Goal: Transaction & Acquisition: Purchase product/service

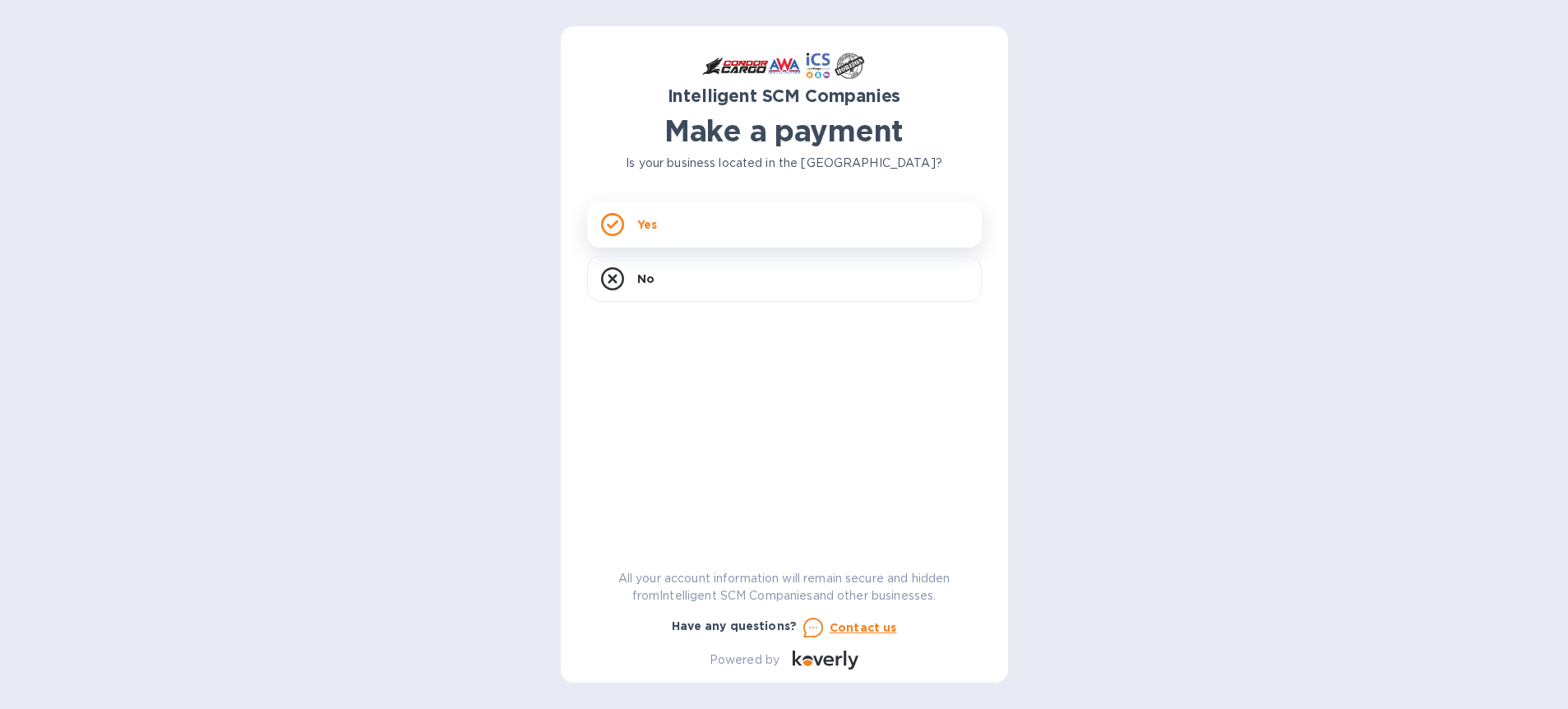
click at [756, 231] on div "Yes" at bounding box center [784, 225] width 395 height 46
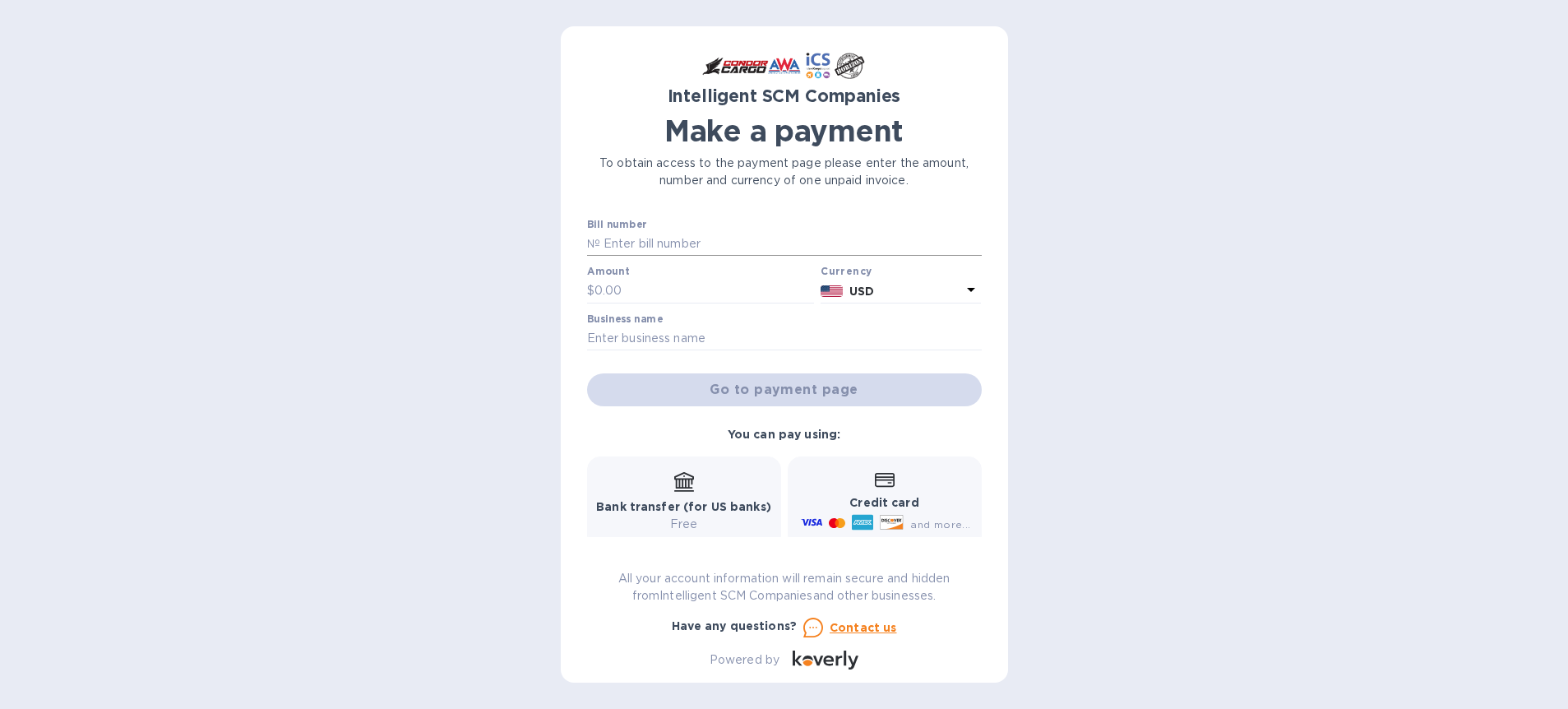
click at [813, 253] on input "text" at bounding box center [791, 244] width 382 height 25
click at [684, 242] on input "text" at bounding box center [791, 244] width 382 height 25
paste input "S00514724"
type input "S00514724"
click at [654, 296] on input "text" at bounding box center [705, 291] width 220 height 25
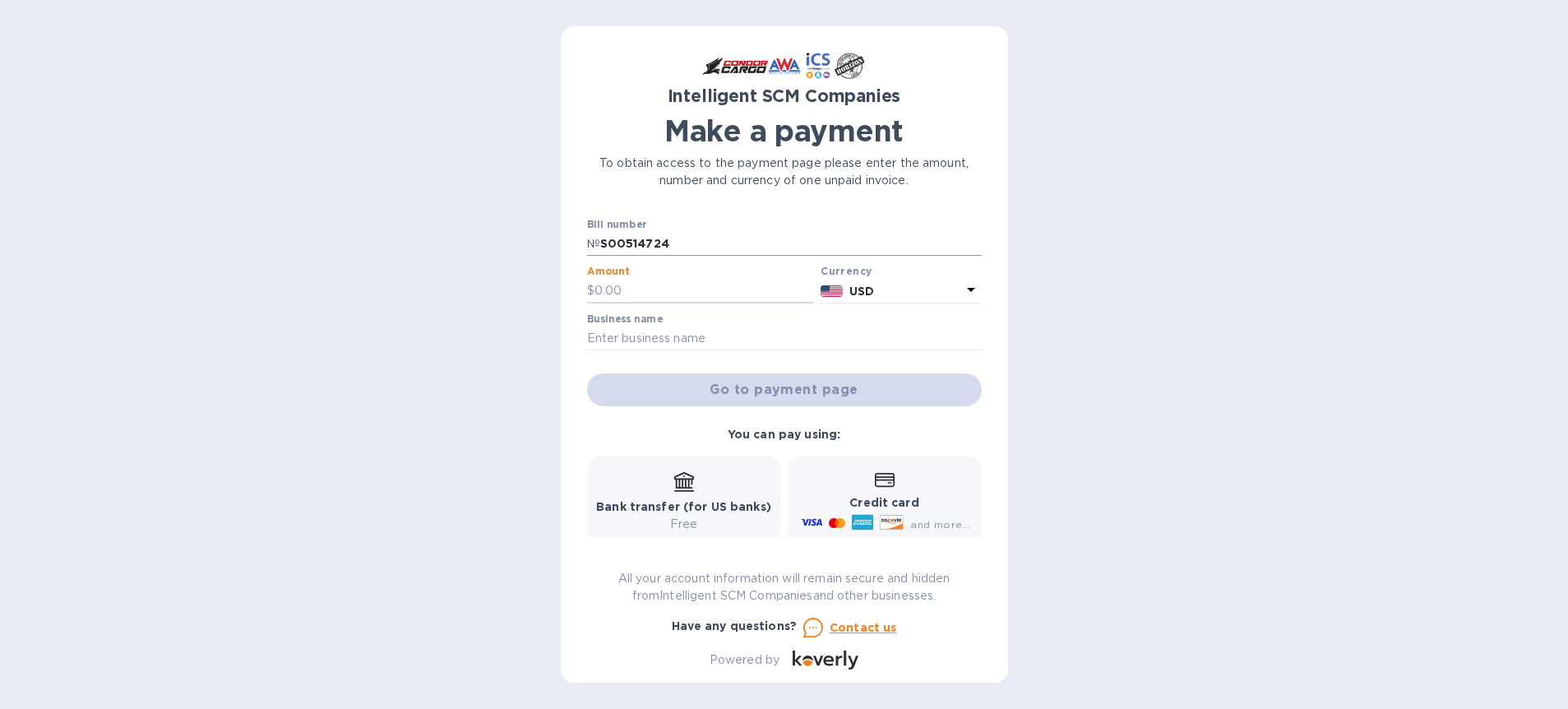
click at [705, 243] on input "S00514724" at bounding box center [791, 244] width 382 height 25
click at [677, 246] on input "text" at bounding box center [791, 244] width 382 height 25
paste input "S00514724"
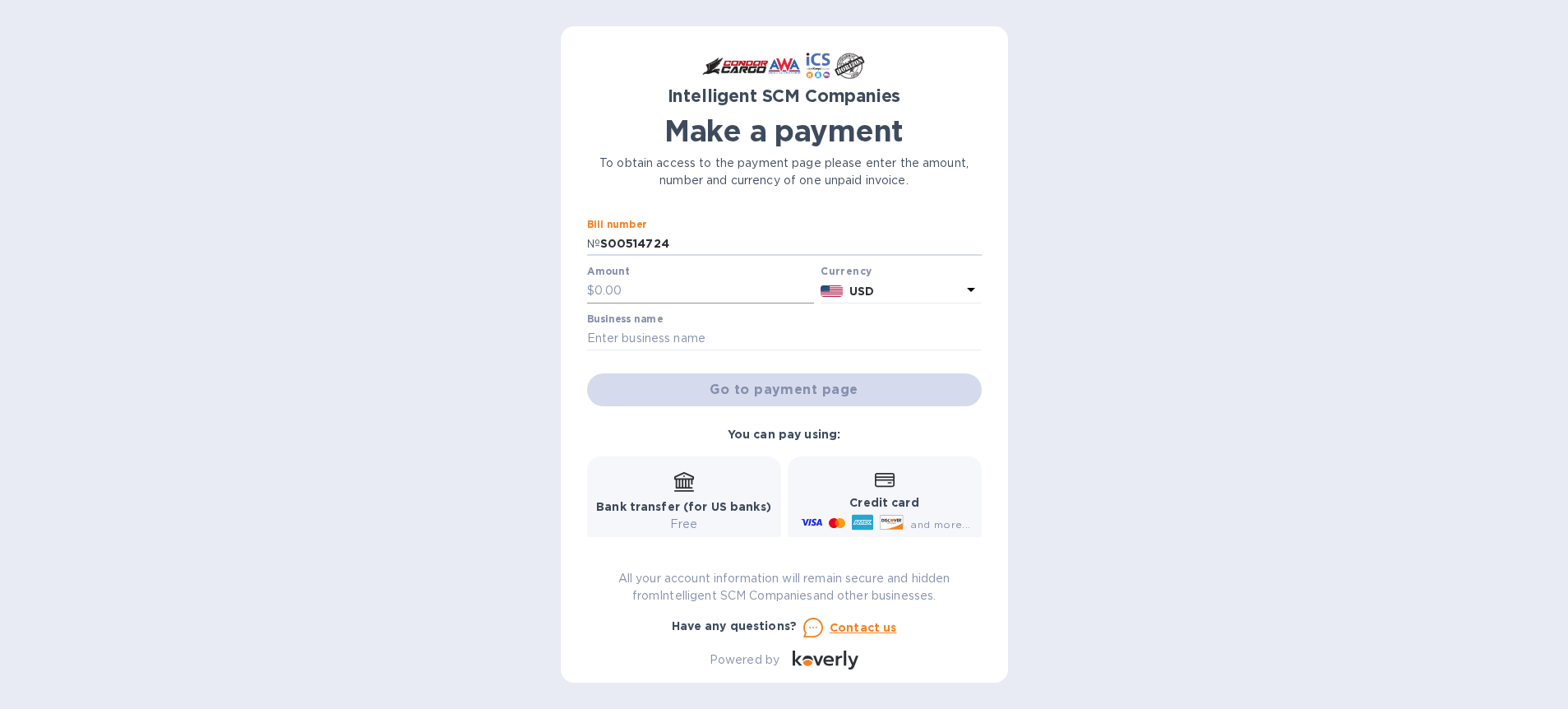
type input "S00514724"
click at [666, 298] on input "text" at bounding box center [705, 291] width 220 height 25
type input "9,896.20"
click at [1096, 503] on div "Intelligent SCM Companies Make a payment To obtain access to the payment page p…" at bounding box center [784, 354] width 1568 height 709
click at [759, 348] on input "text" at bounding box center [784, 338] width 395 height 25
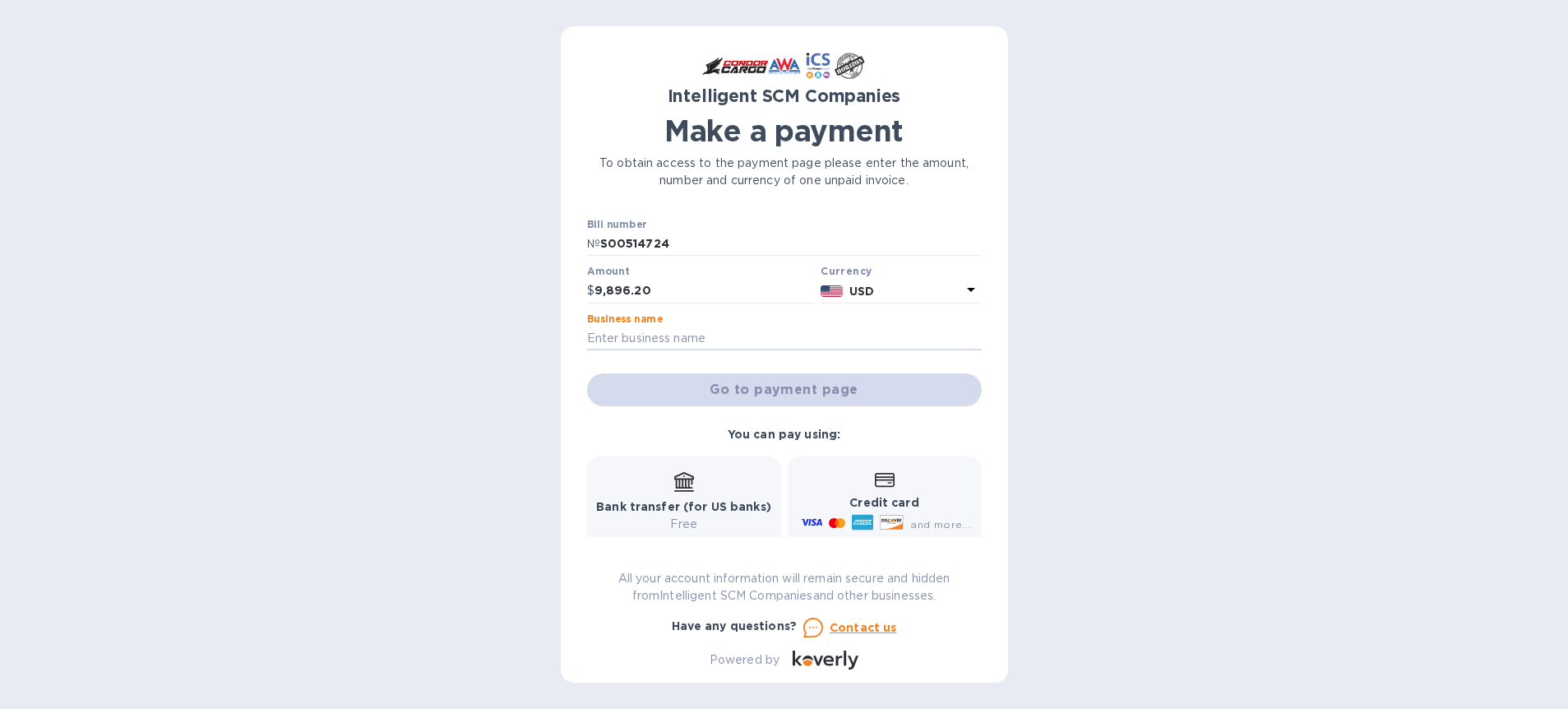
type input "Mopars5150 Inc"
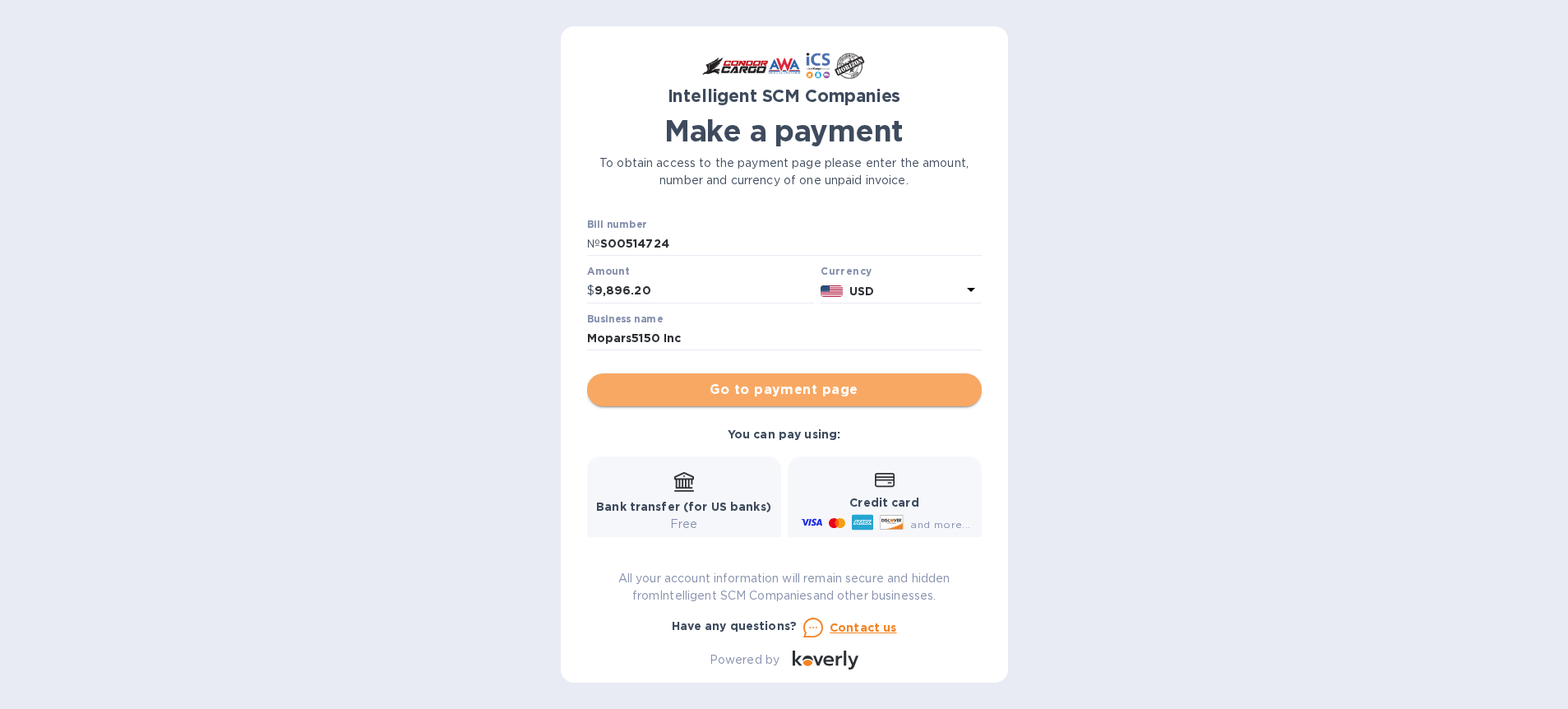
click at [876, 393] on span "Go to payment page" at bounding box center [784, 389] width 369 height 19
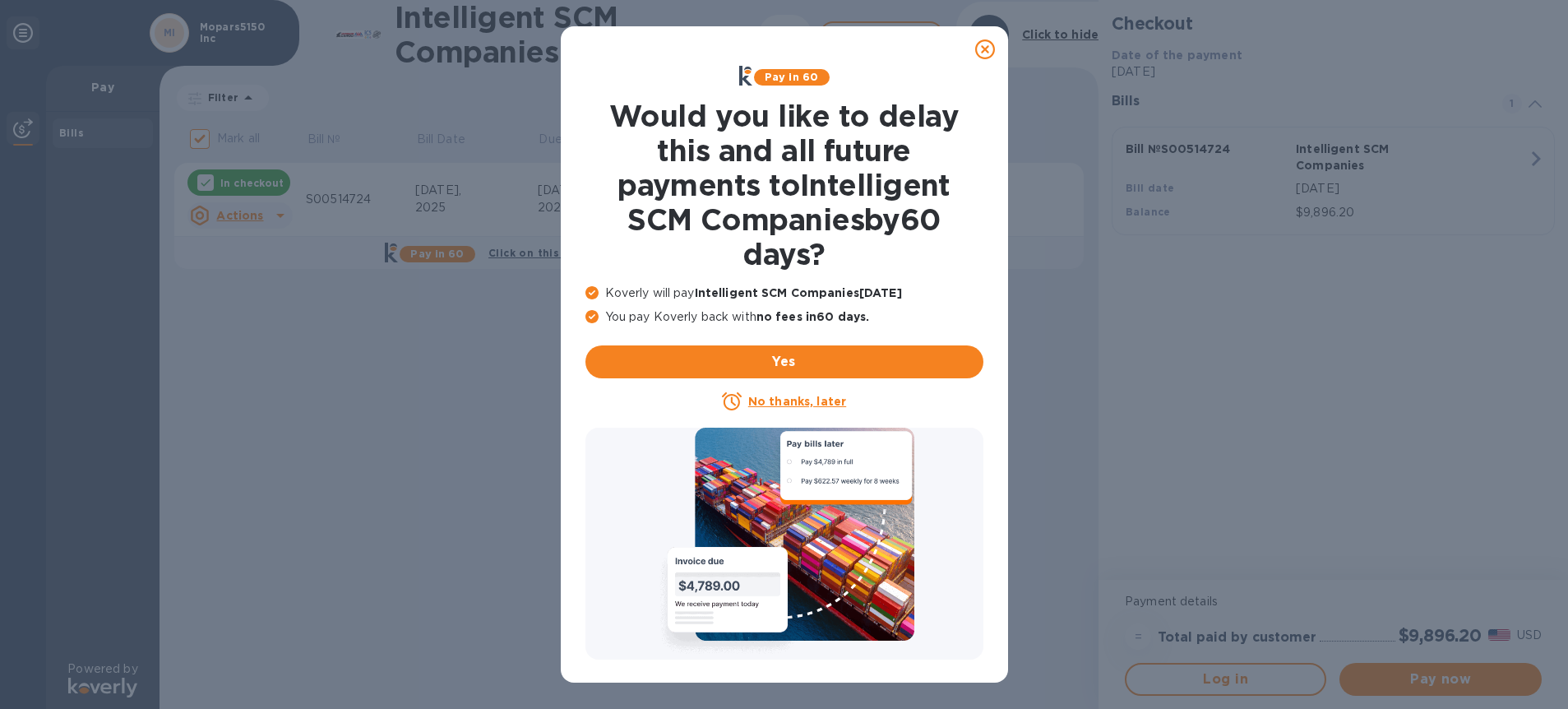
click at [990, 55] on icon at bounding box center [985, 49] width 19 height 19
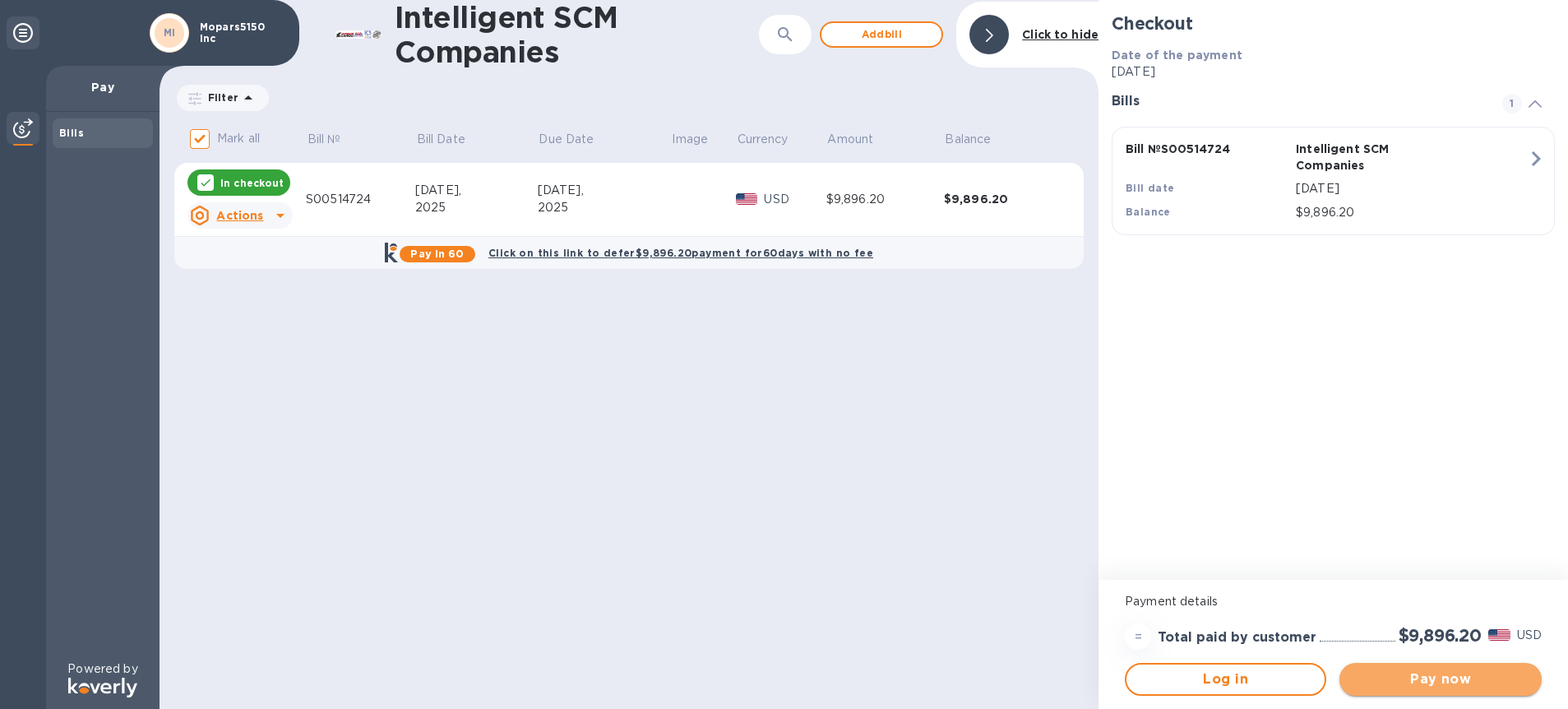
click at [1452, 672] on span "Pay now" at bounding box center [1439, 679] width 175 height 19
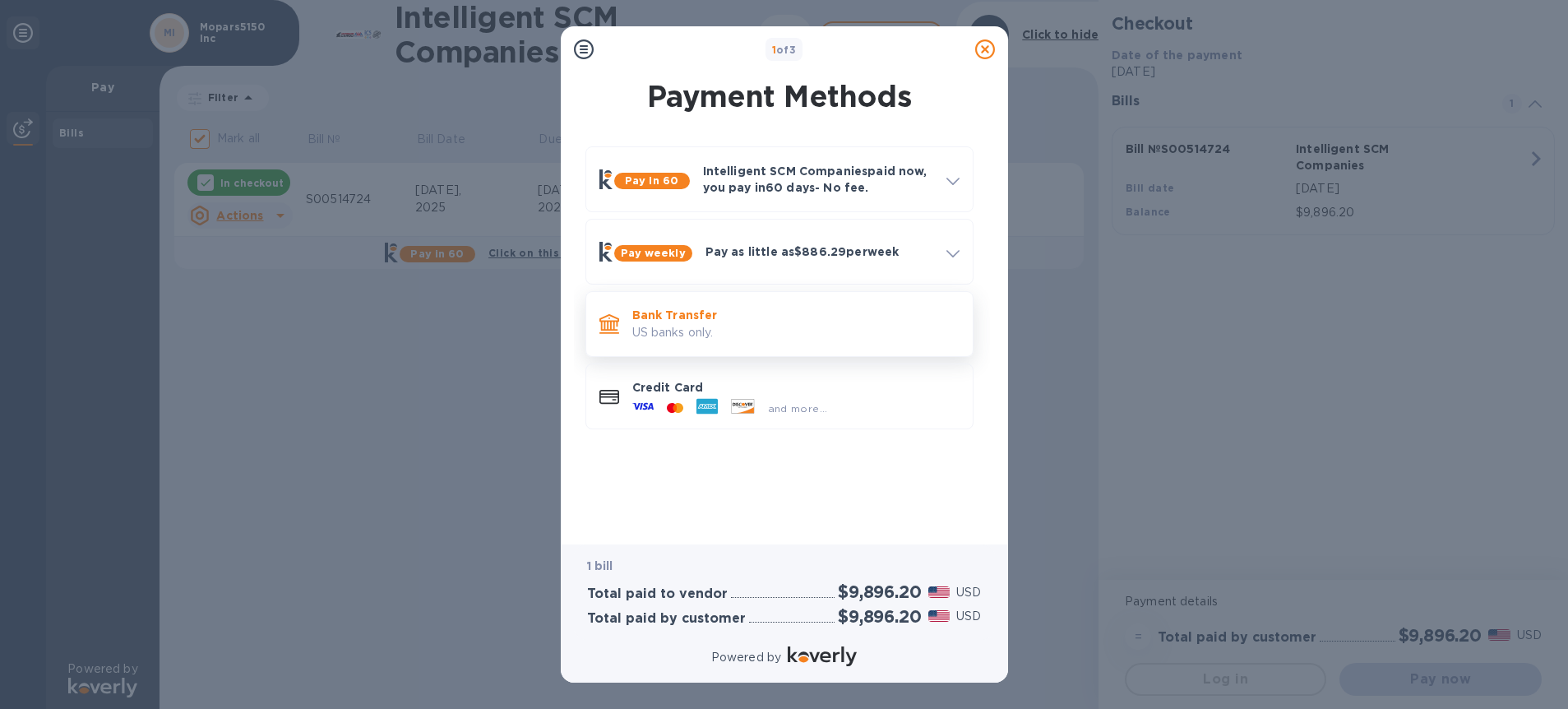
click at [813, 339] on p "US banks only." at bounding box center [796, 333] width 327 height 18
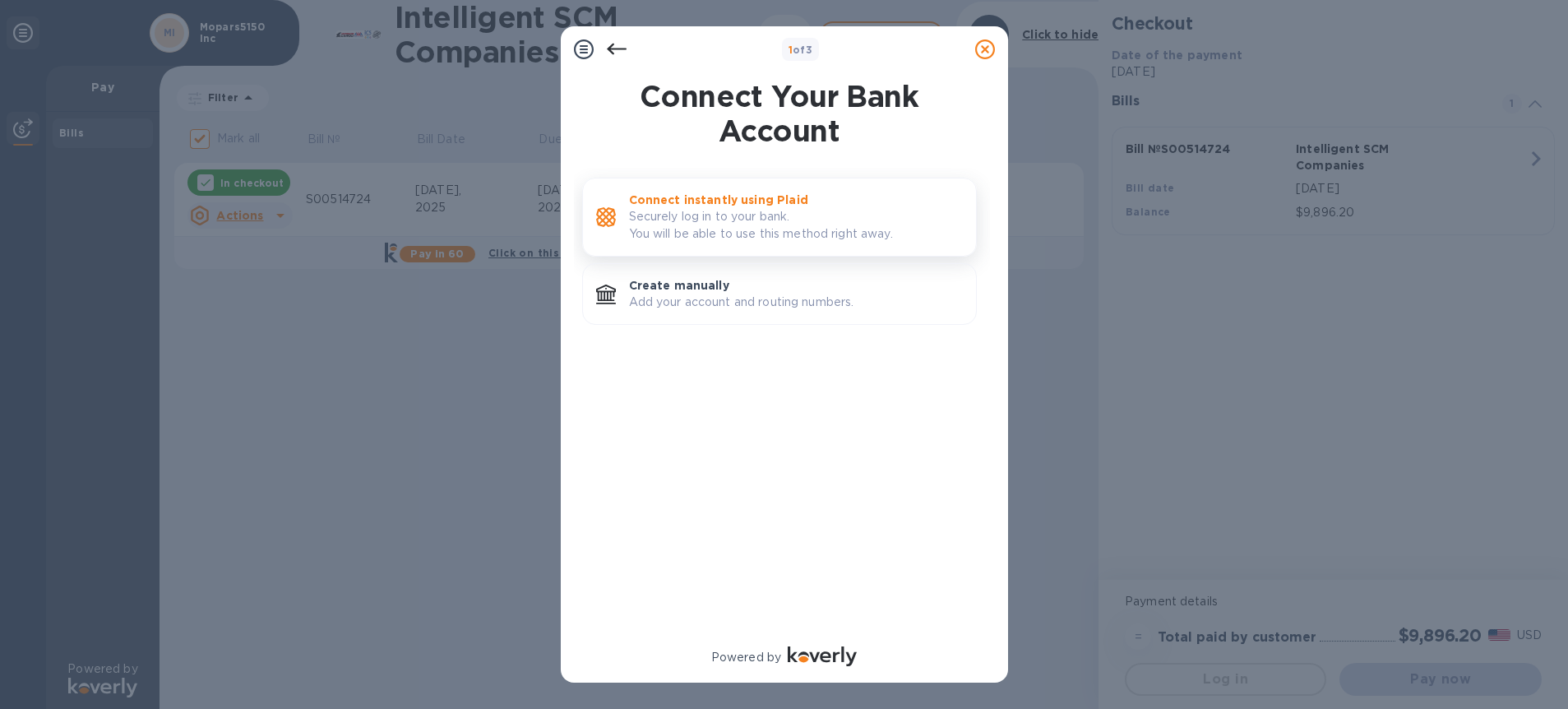
click at [744, 202] on p "Connect instantly using Plaid" at bounding box center [796, 200] width 333 height 17
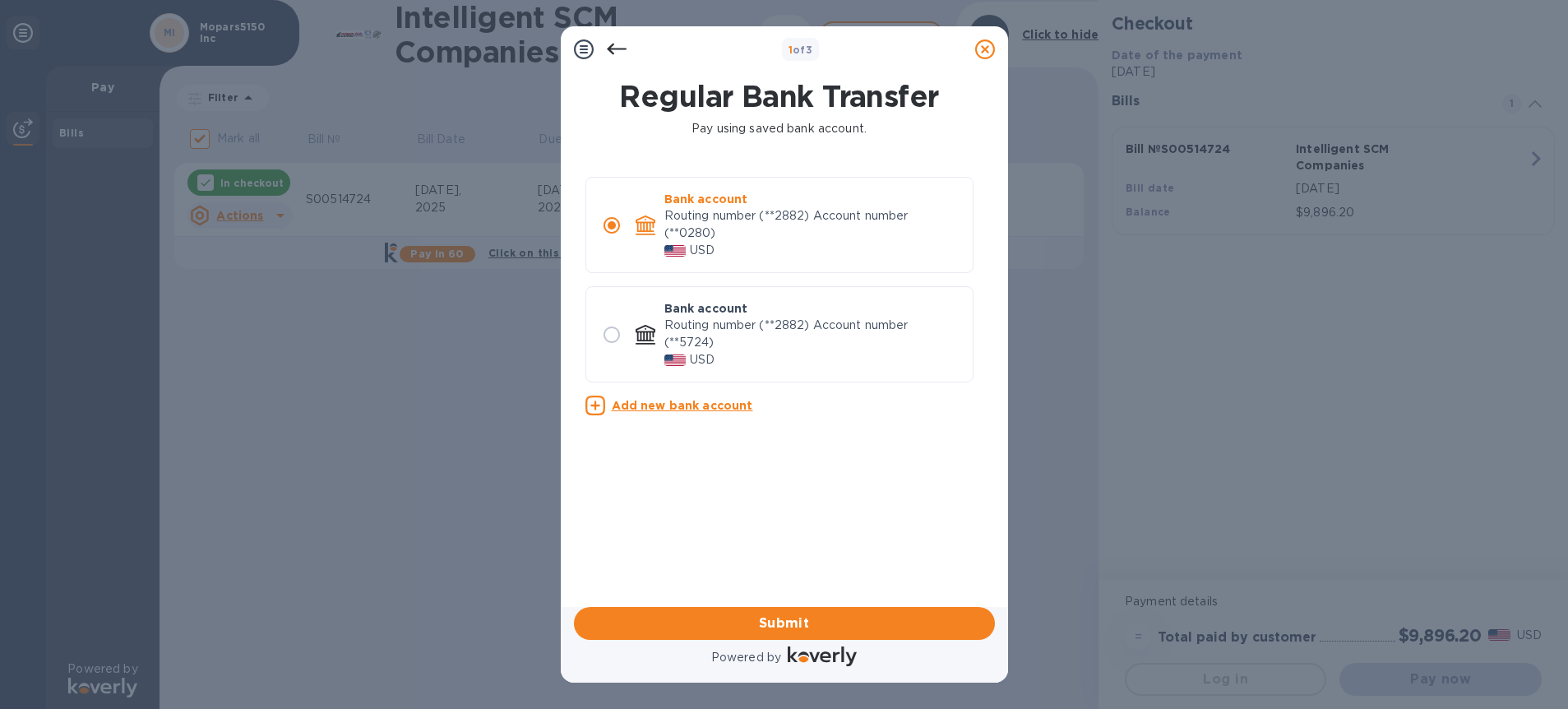
click at [818, 323] on p "Routing number (**2882) Account number (**5724)" at bounding box center [811, 334] width 295 height 34
click at [698, 323] on p "Routing number (**2882) Account number (**5724)" at bounding box center [811, 334] width 295 height 34
click at [604, 341] on input "radio" at bounding box center [611, 335] width 34 height 34
radio input "true"
radio input "false"
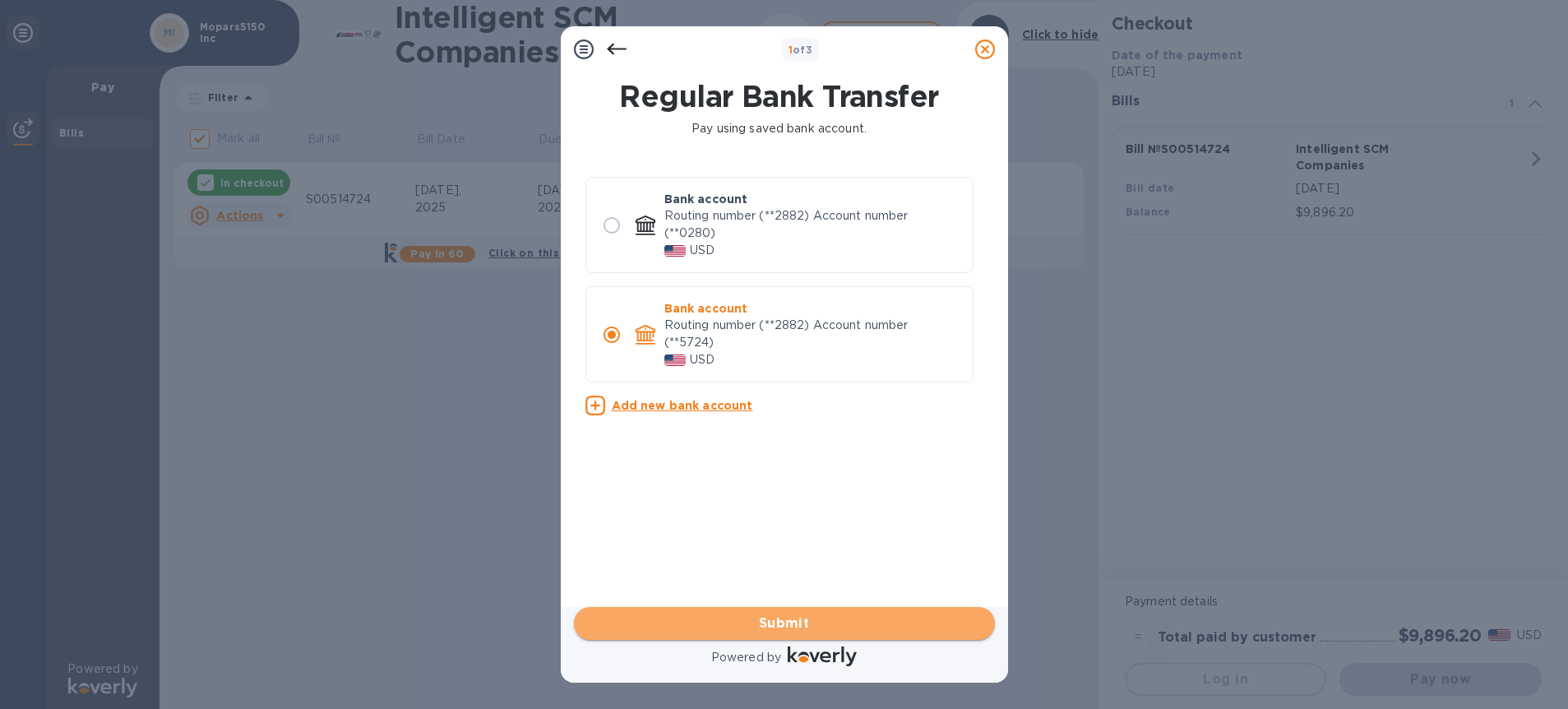
click at [777, 624] on span "Submit" at bounding box center [784, 623] width 395 height 19
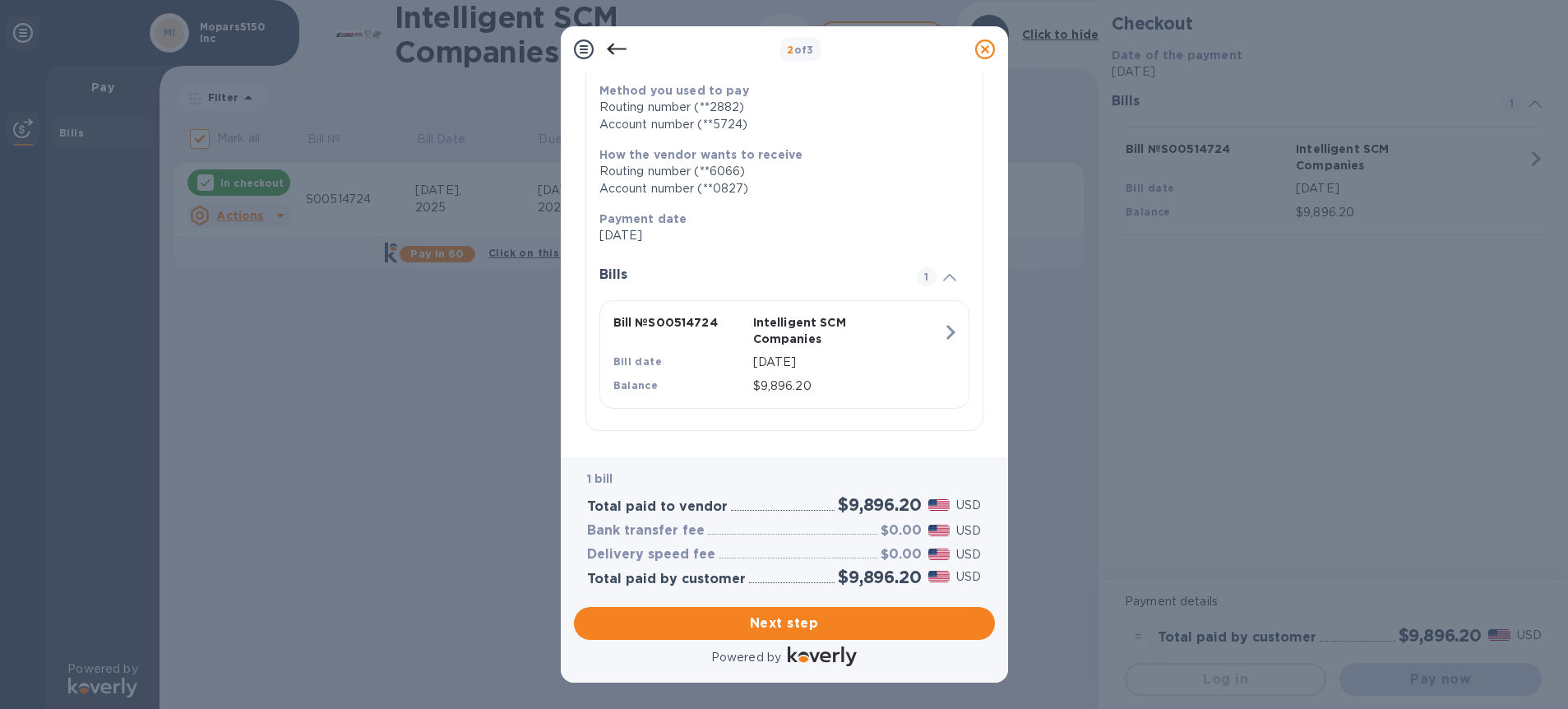
scroll to position [222, 0]
click at [861, 627] on span "Next step" at bounding box center [784, 623] width 395 height 19
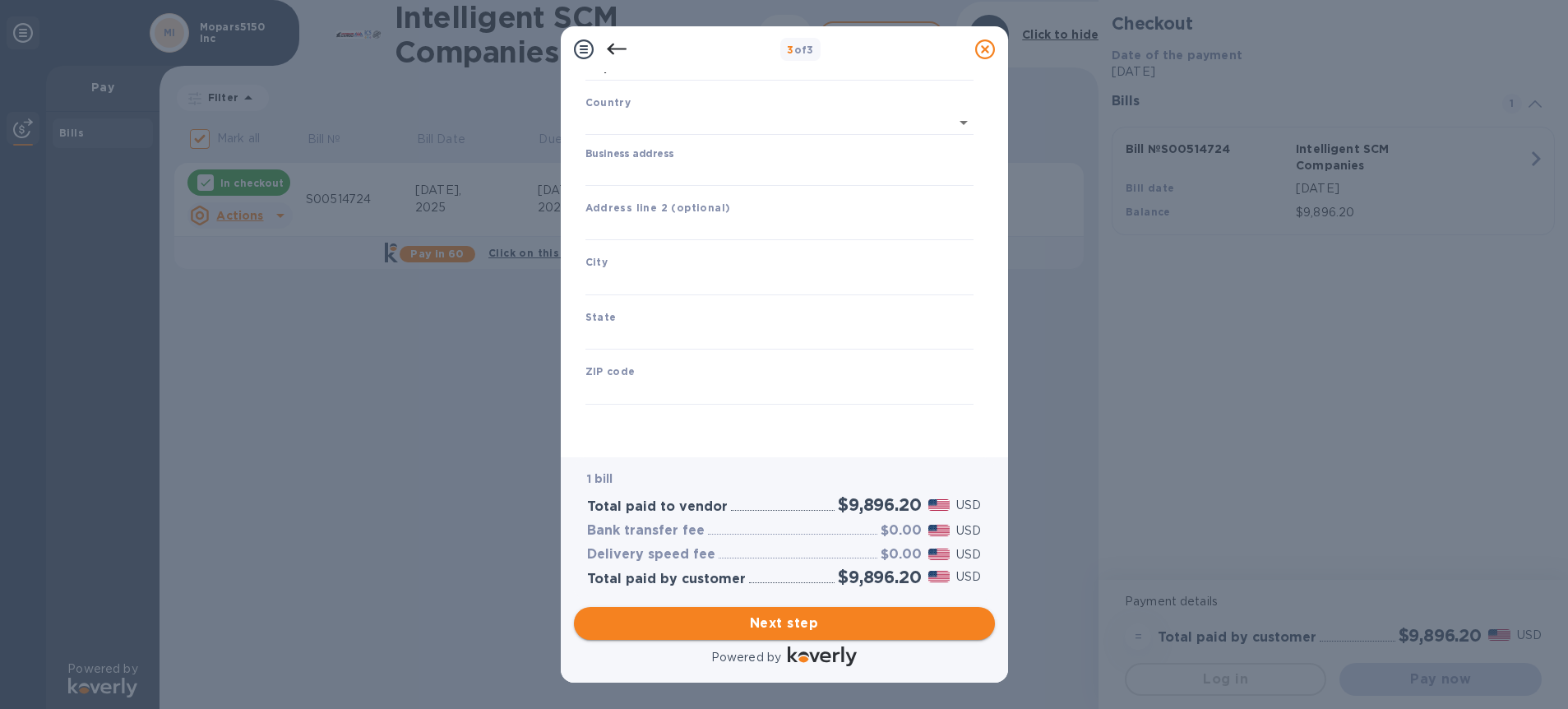
scroll to position [95, 0]
type input "[GEOGRAPHIC_DATA]"
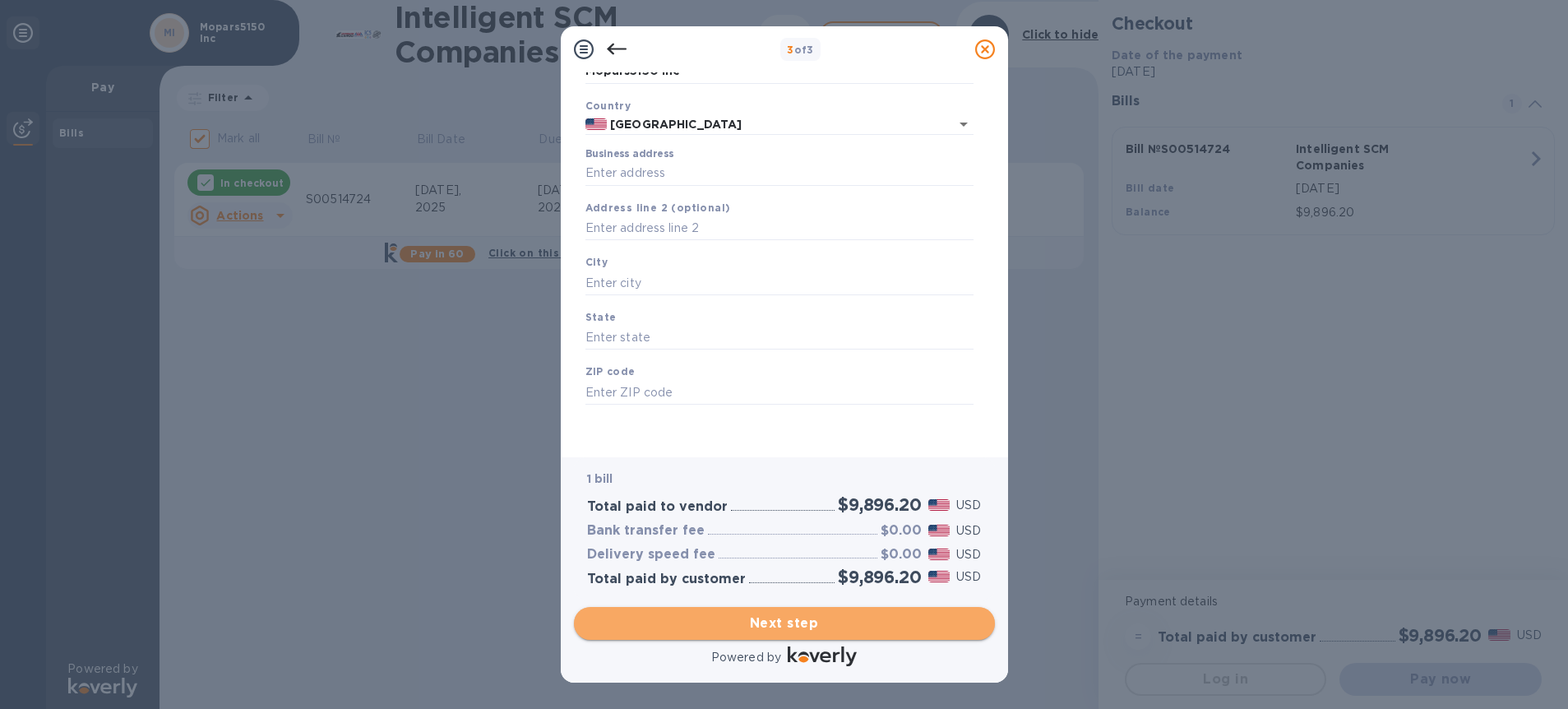
click at [930, 622] on span "Next step" at bounding box center [784, 623] width 395 height 19
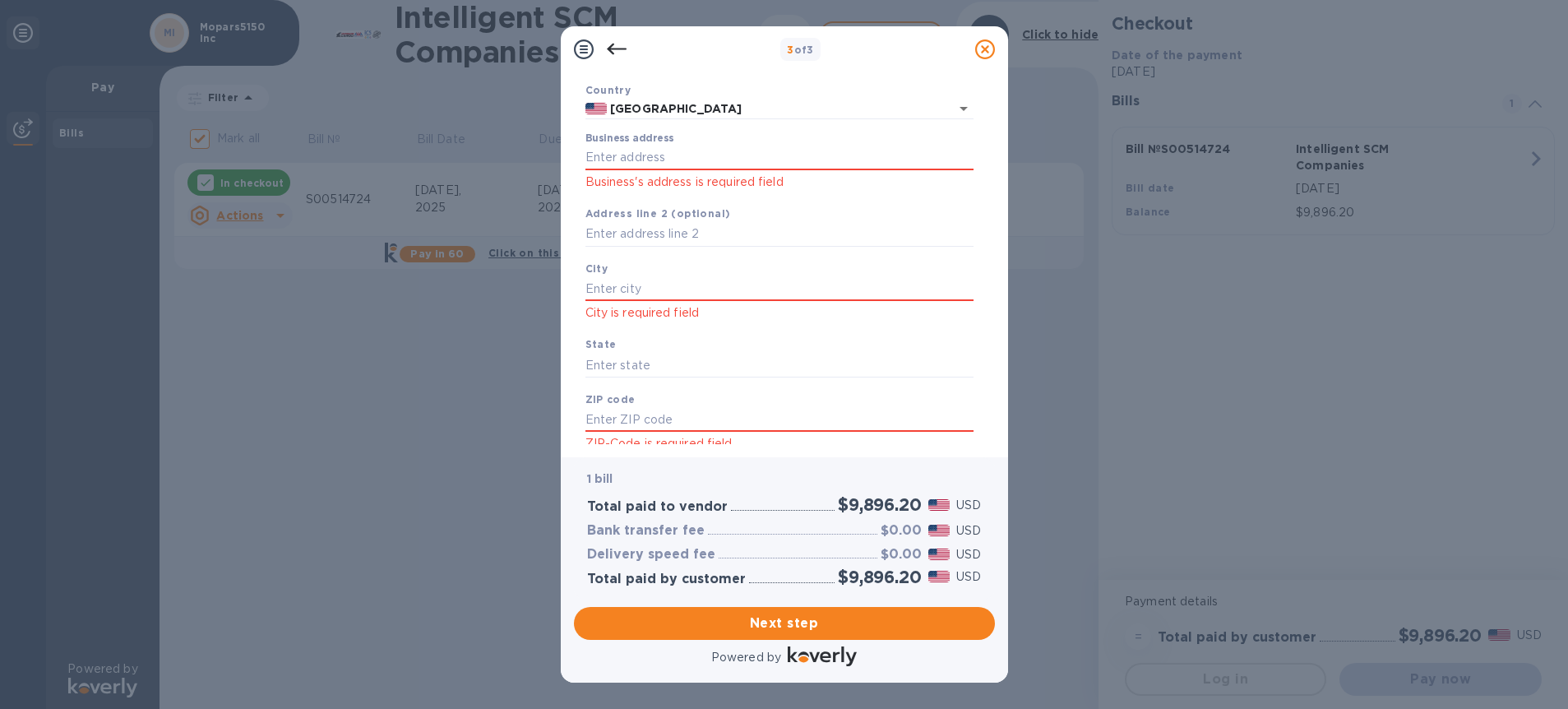
scroll to position [140, 0]
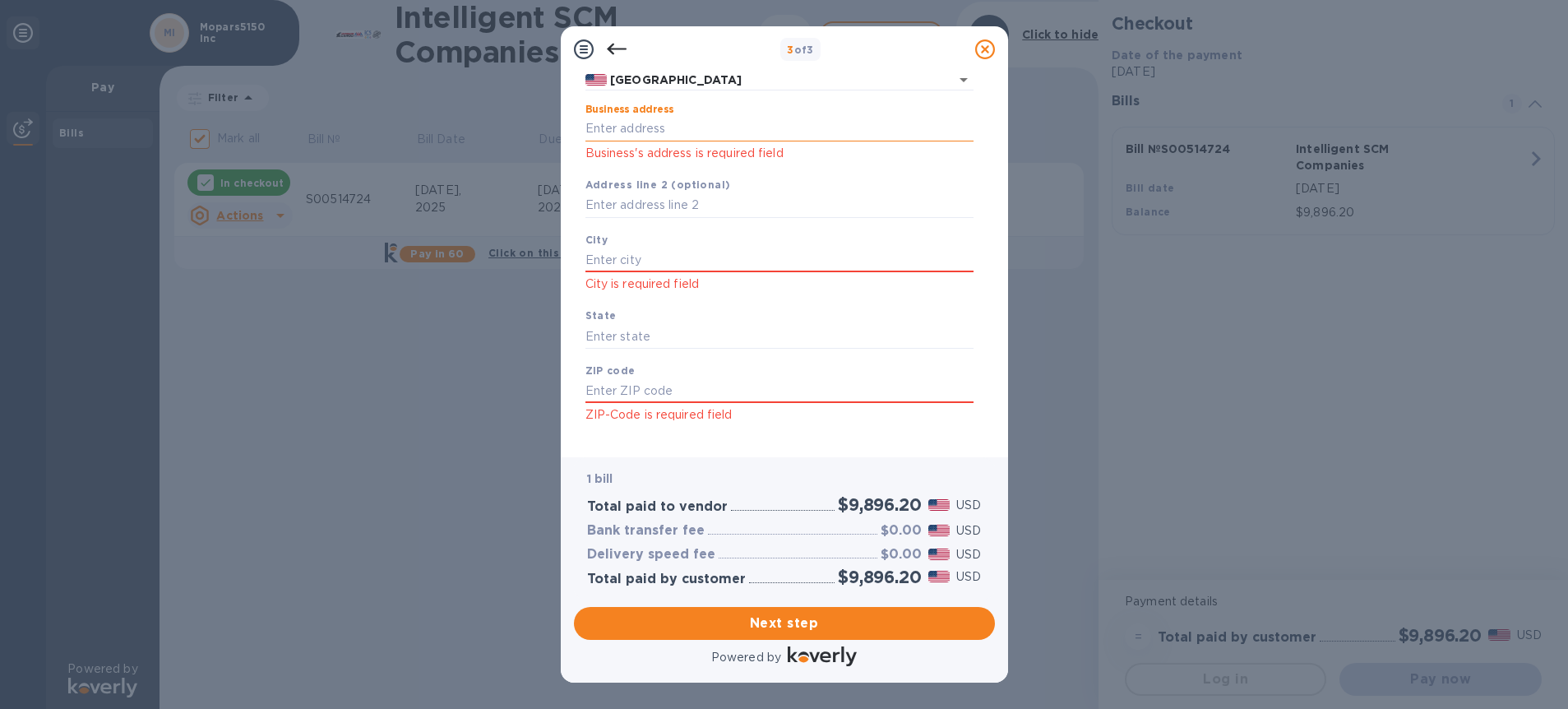
click at [663, 133] on input "Business address" at bounding box center [779, 129] width 388 height 25
type input "[STREET_ADDRESS][PERSON_NAME]"
type input "Brentwood"
type input "CA"
type input "94513"
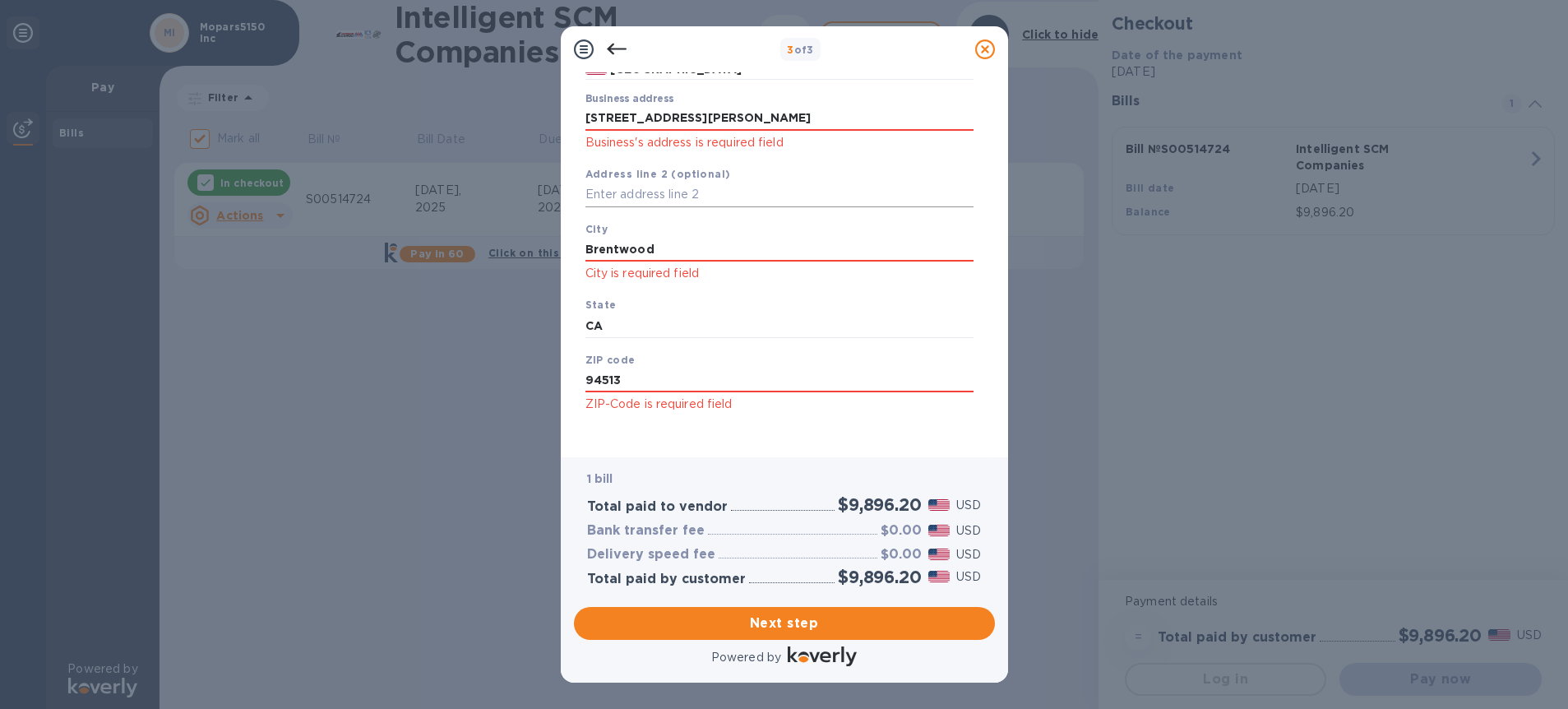
scroll to position [160, 0]
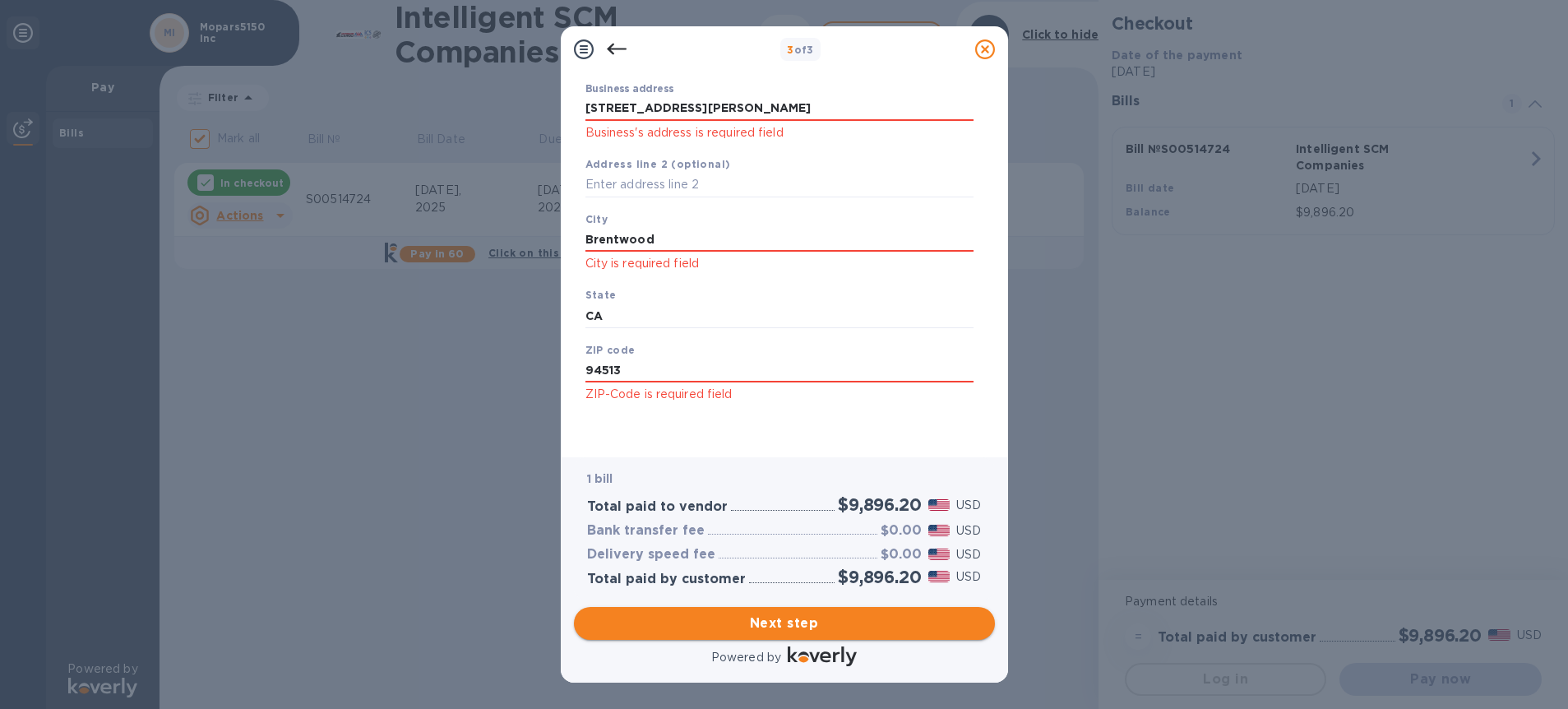
click at [747, 620] on span "Next step" at bounding box center [784, 623] width 395 height 19
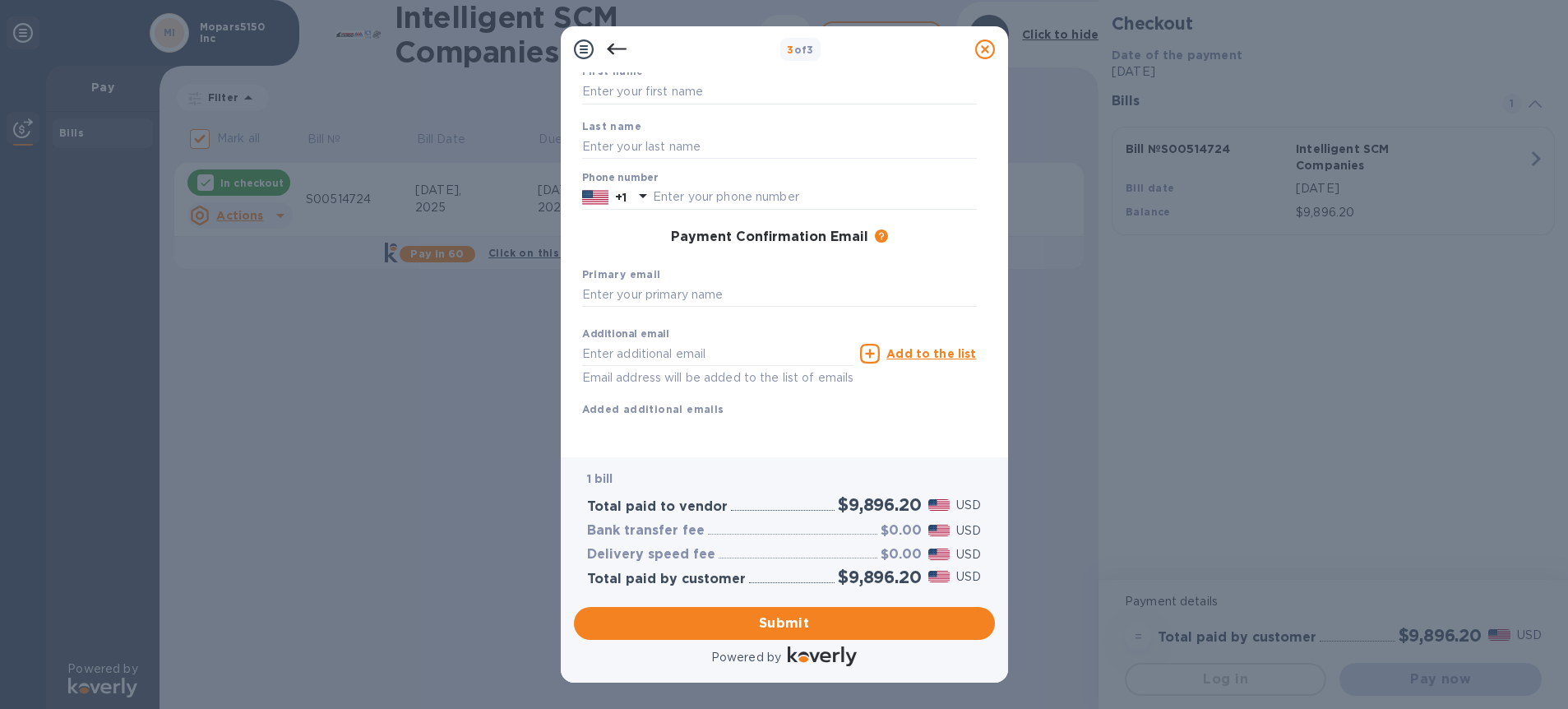
scroll to position [114, 0]
click at [723, 297] on input "text" at bounding box center [780, 296] width 395 height 25
type input "[PERSON_NAME][EMAIL_ADDRESS][PERSON_NAME][DOMAIN_NAME]"
click at [710, 434] on div "First name Last name Phone number +1 Payment Confirmation Email The added email…" at bounding box center [780, 254] width 395 height 382
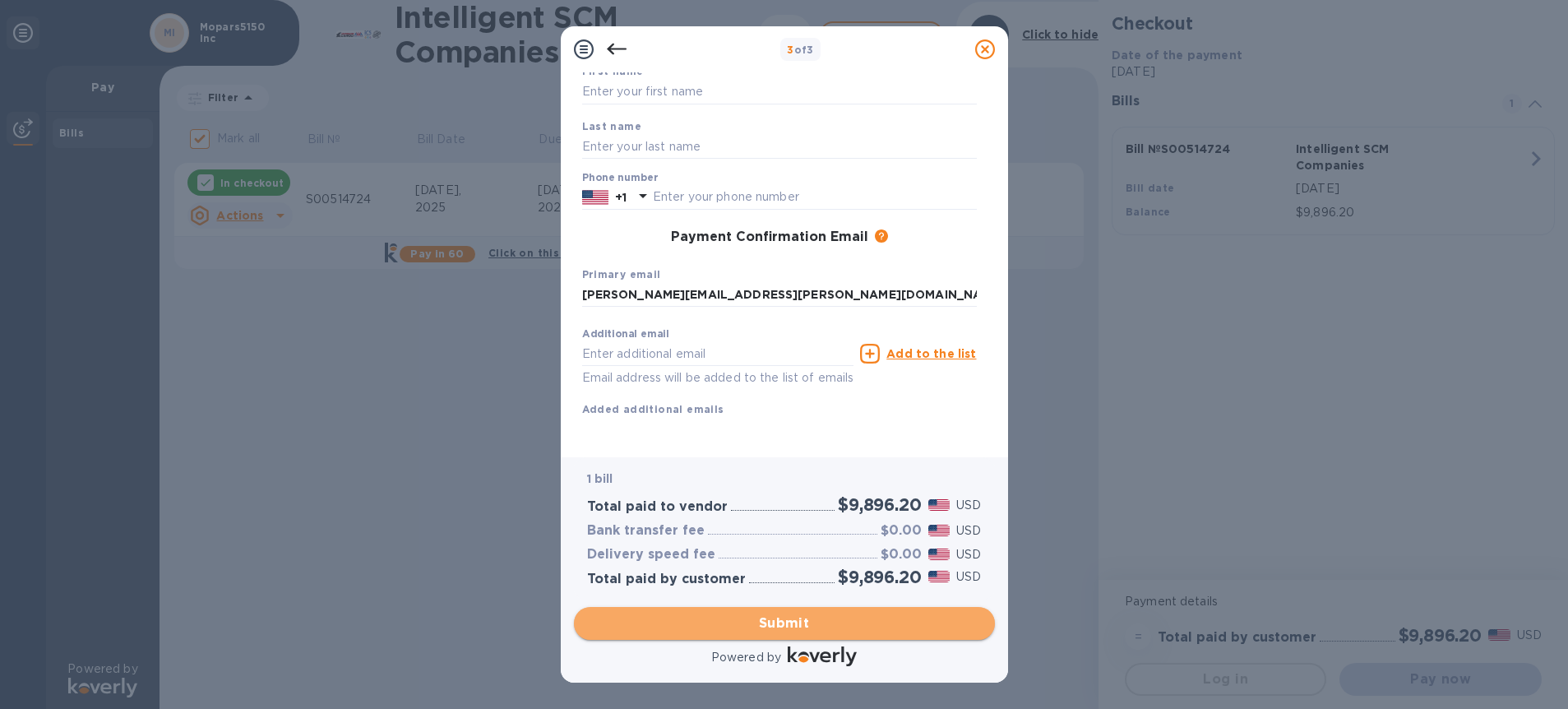
click at [766, 618] on span "Submit" at bounding box center [784, 623] width 395 height 19
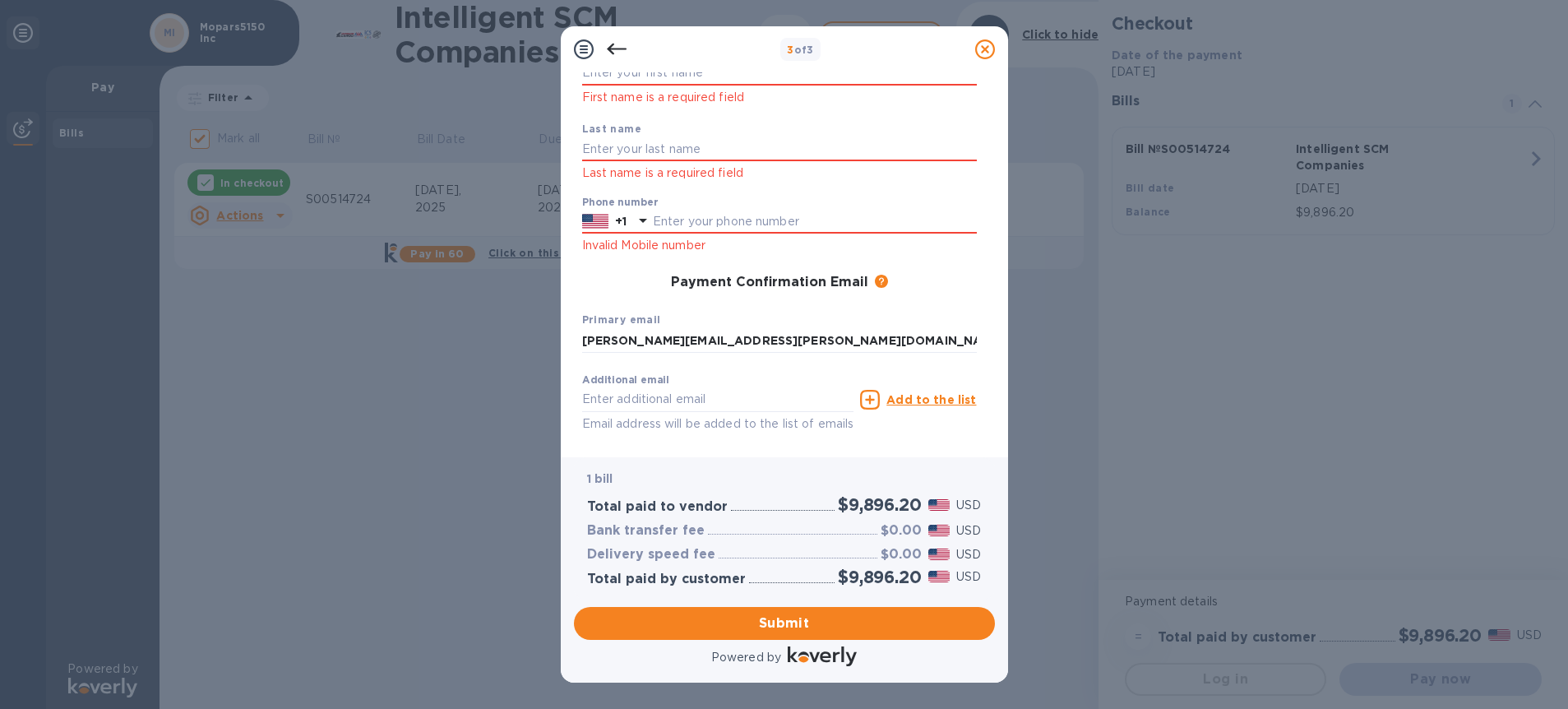
scroll to position [0, 0]
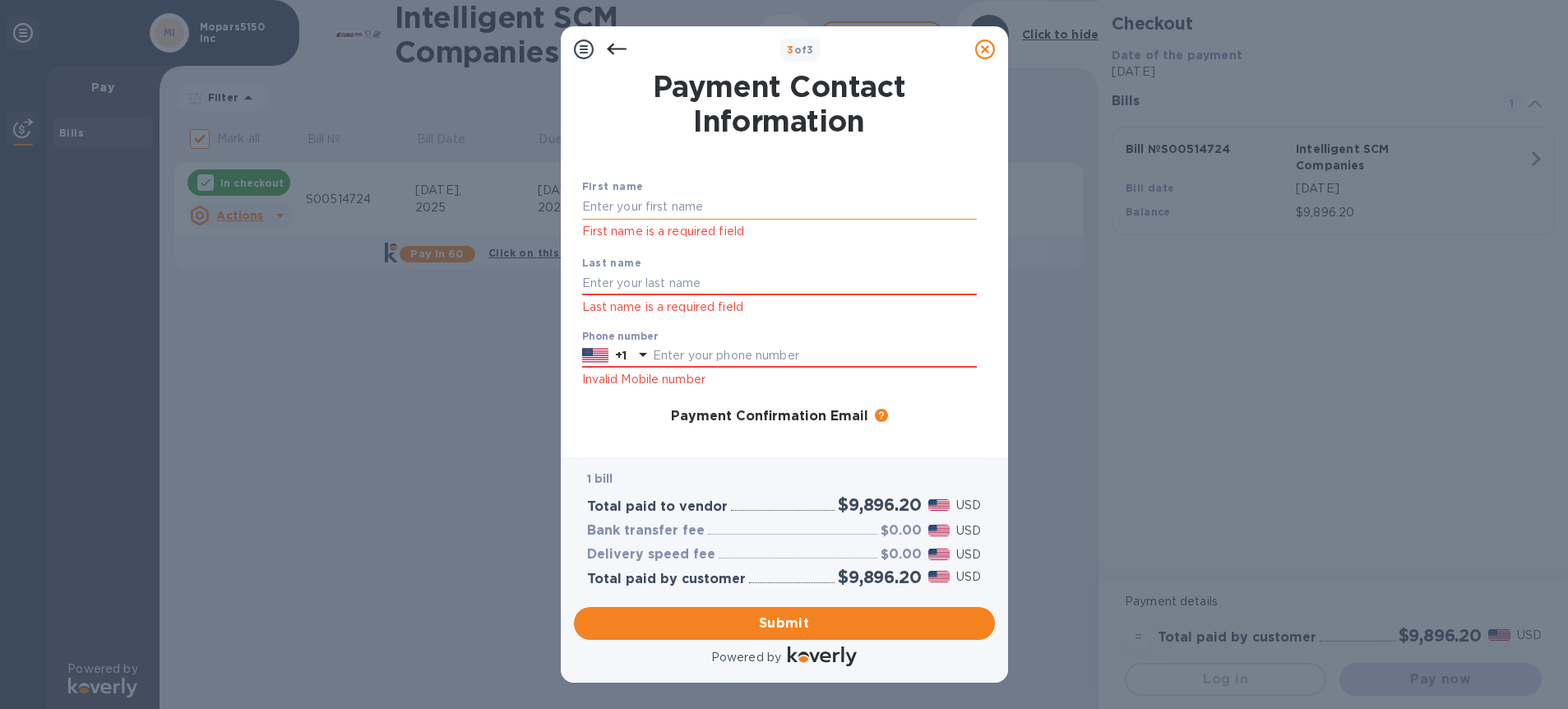
click at [721, 217] on input "text" at bounding box center [780, 207] width 395 height 25
type input "[PERSON_NAME]"
click at [867, 361] on input "text" at bounding box center [815, 356] width 324 height 25
type input "5055033274"
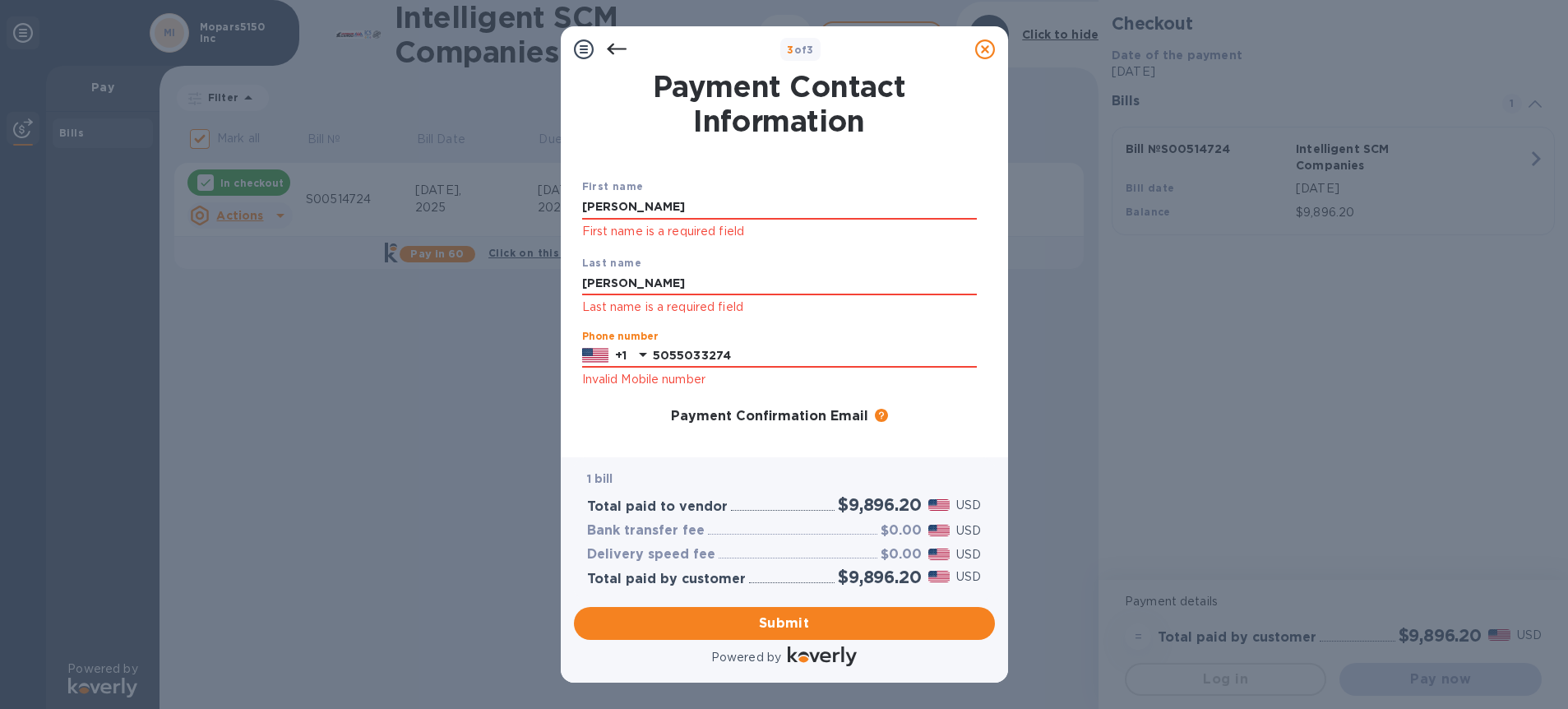
click at [995, 381] on div "Payment Contact Information First name [PERSON_NAME] First name is a required f…" at bounding box center [784, 265] width 447 height 386
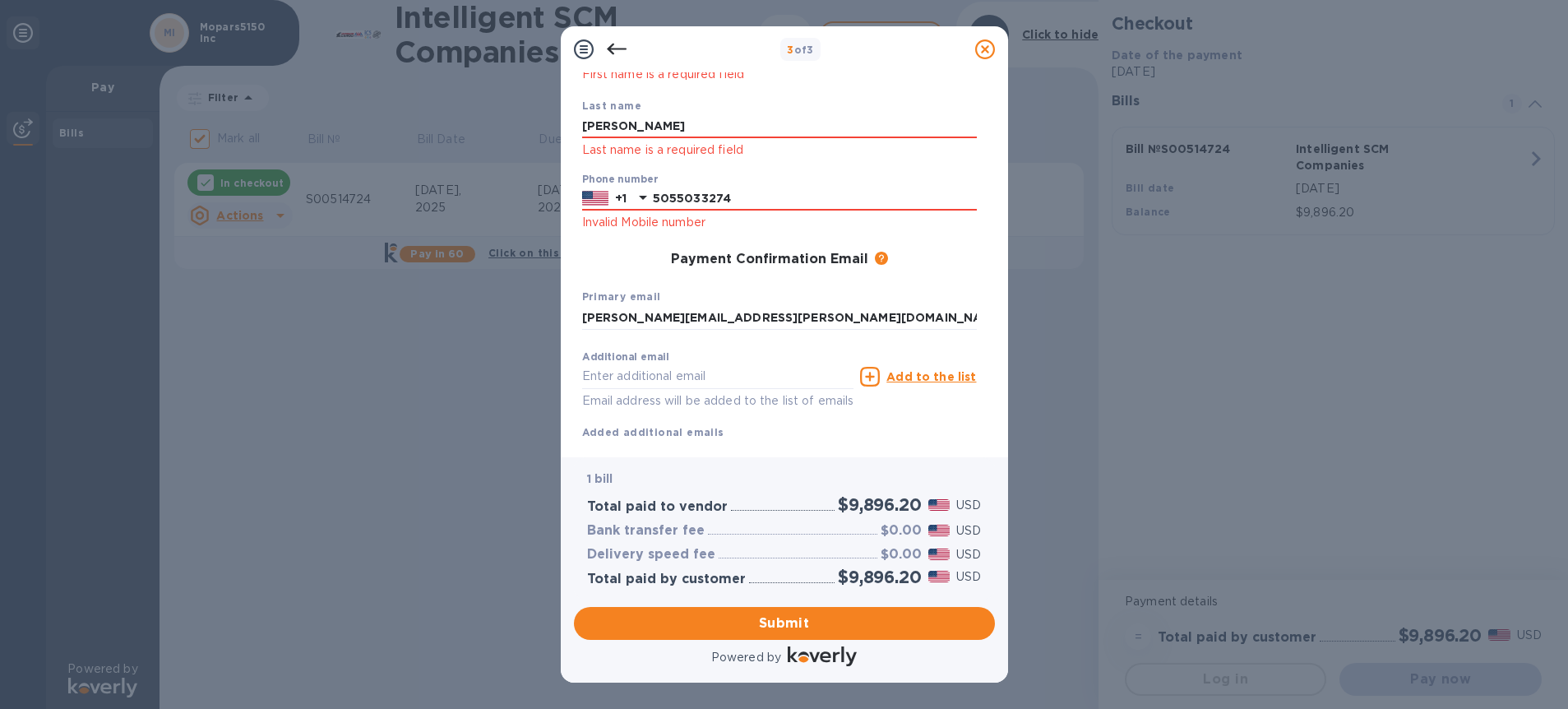
scroll to position [199, 0]
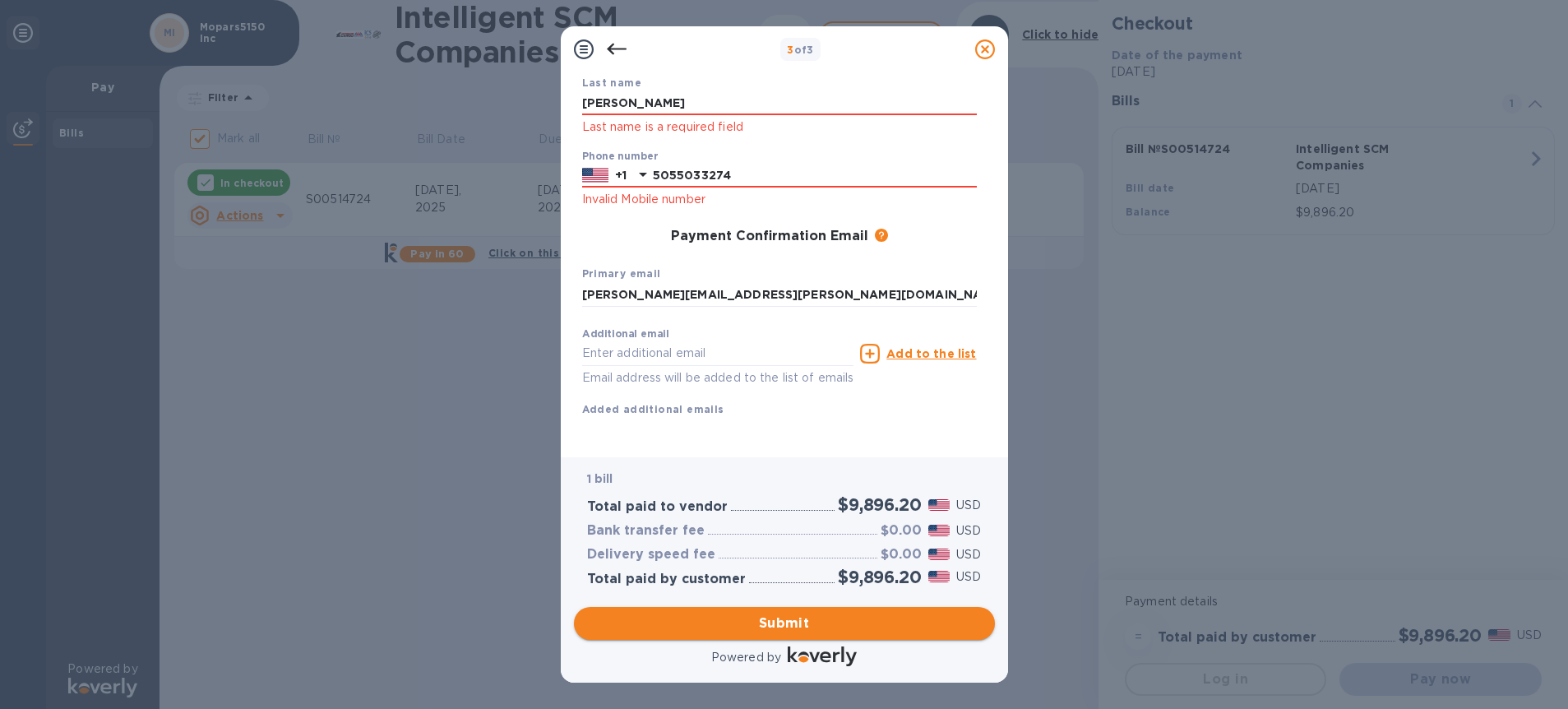
click at [810, 627] on span "Submit" at bounding box center [784, 623] width 395 height 19
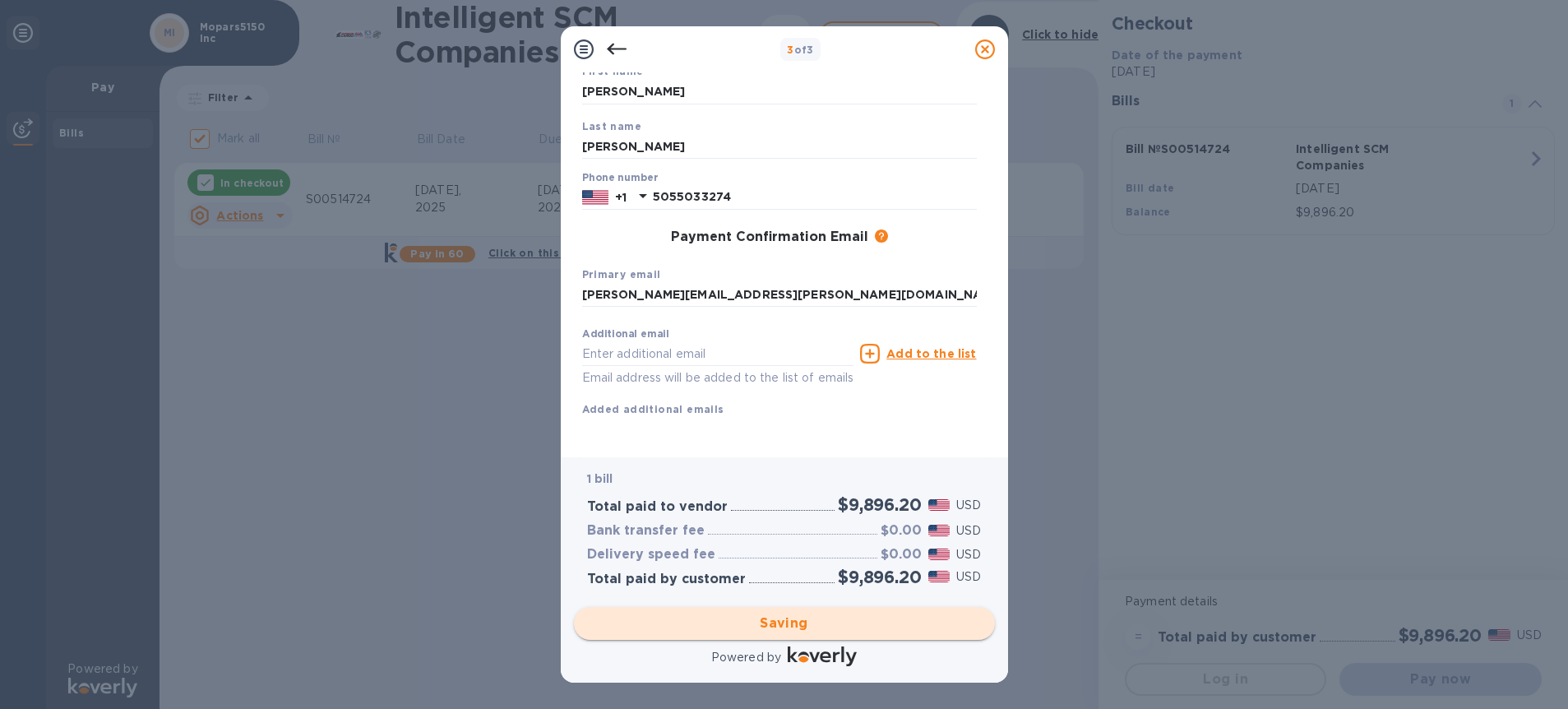
click at [810, 627] on div "Saving" at bounding box center [784, 624] width 434 height 46
checkbox input "false"
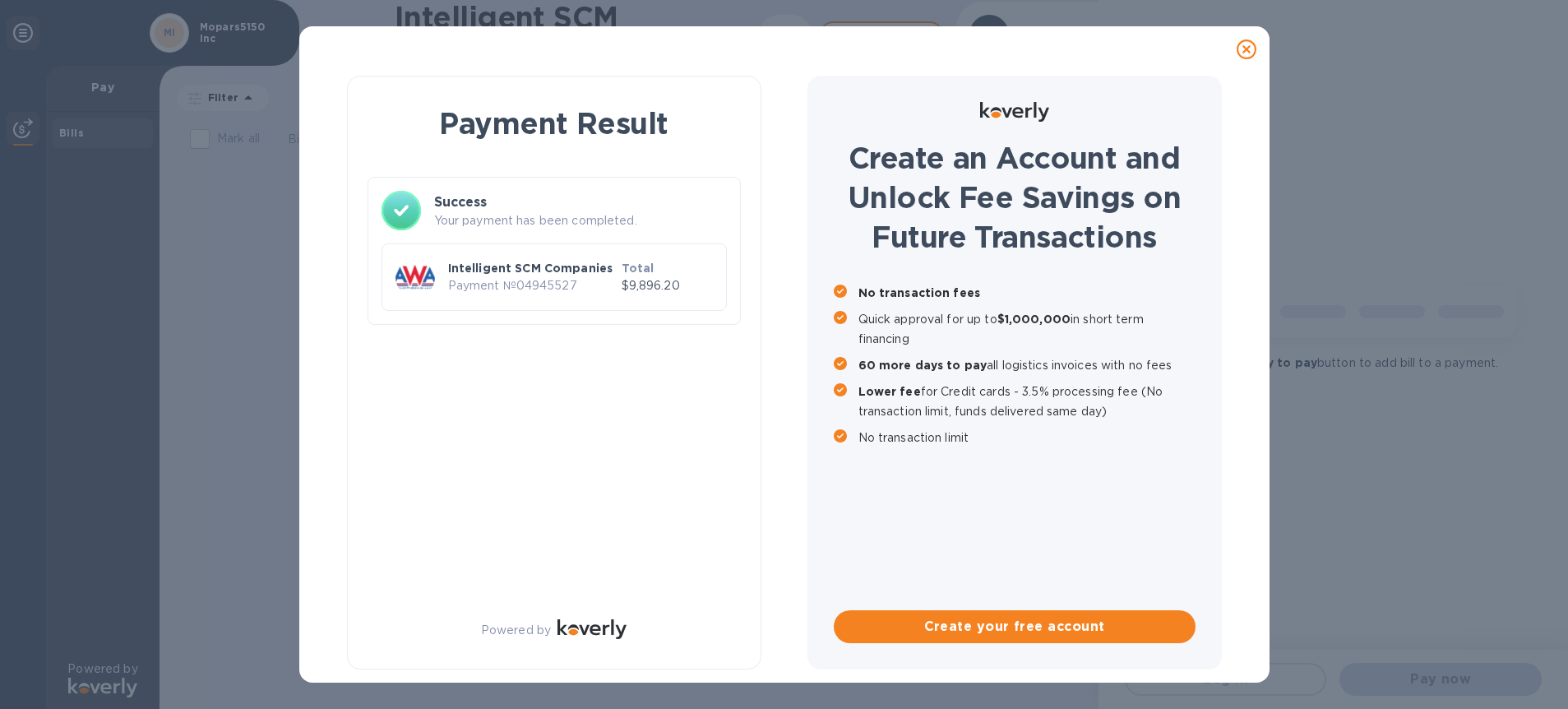
scroll to position [0, 0]
